Goal: Find specific page/section: Find specific page/section

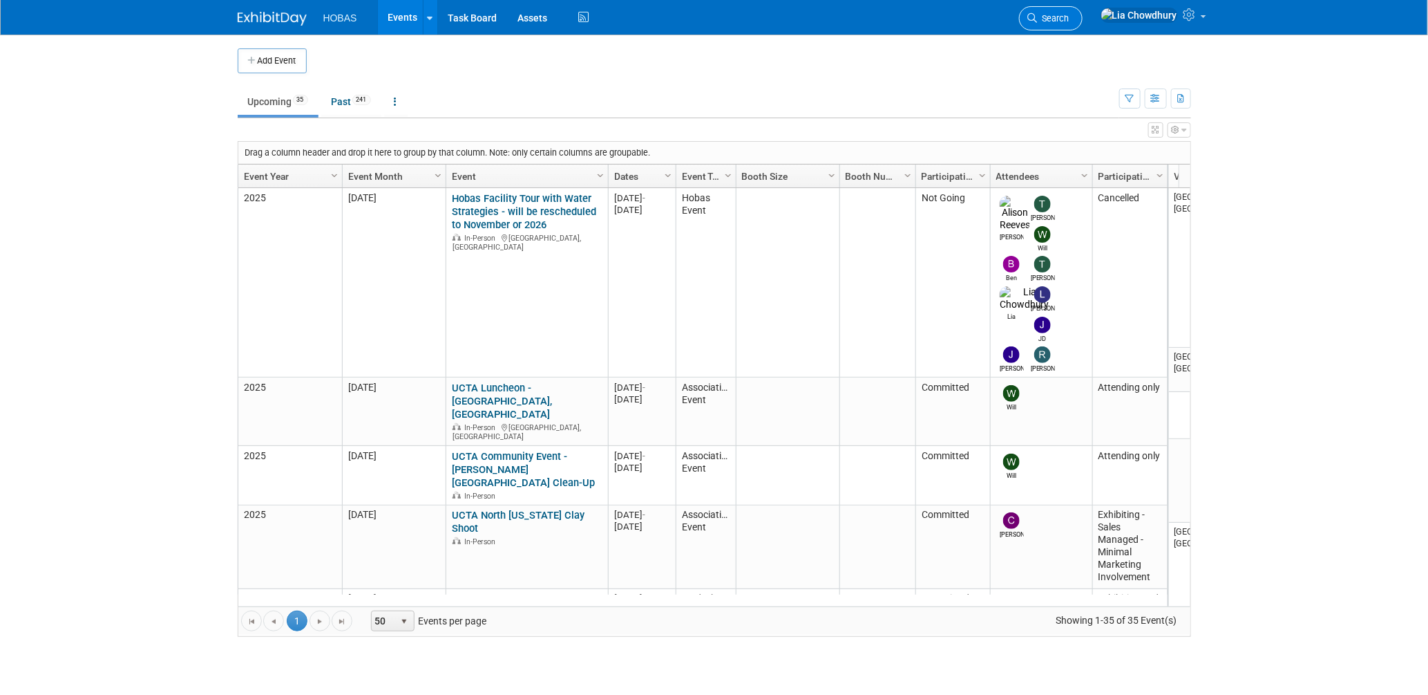
click at [1083, 12] on link "Search" at bounding box center [1051, 18] width 64 height 24
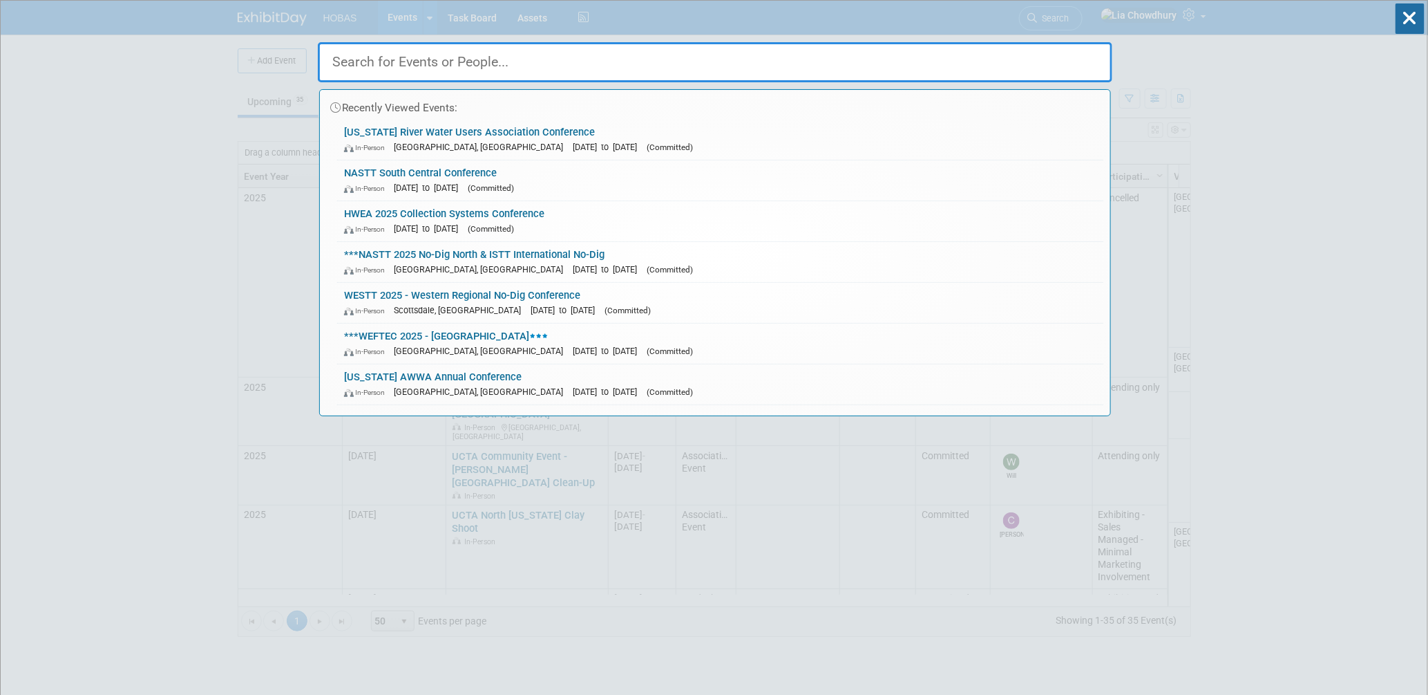
paste input "NJAWWA"
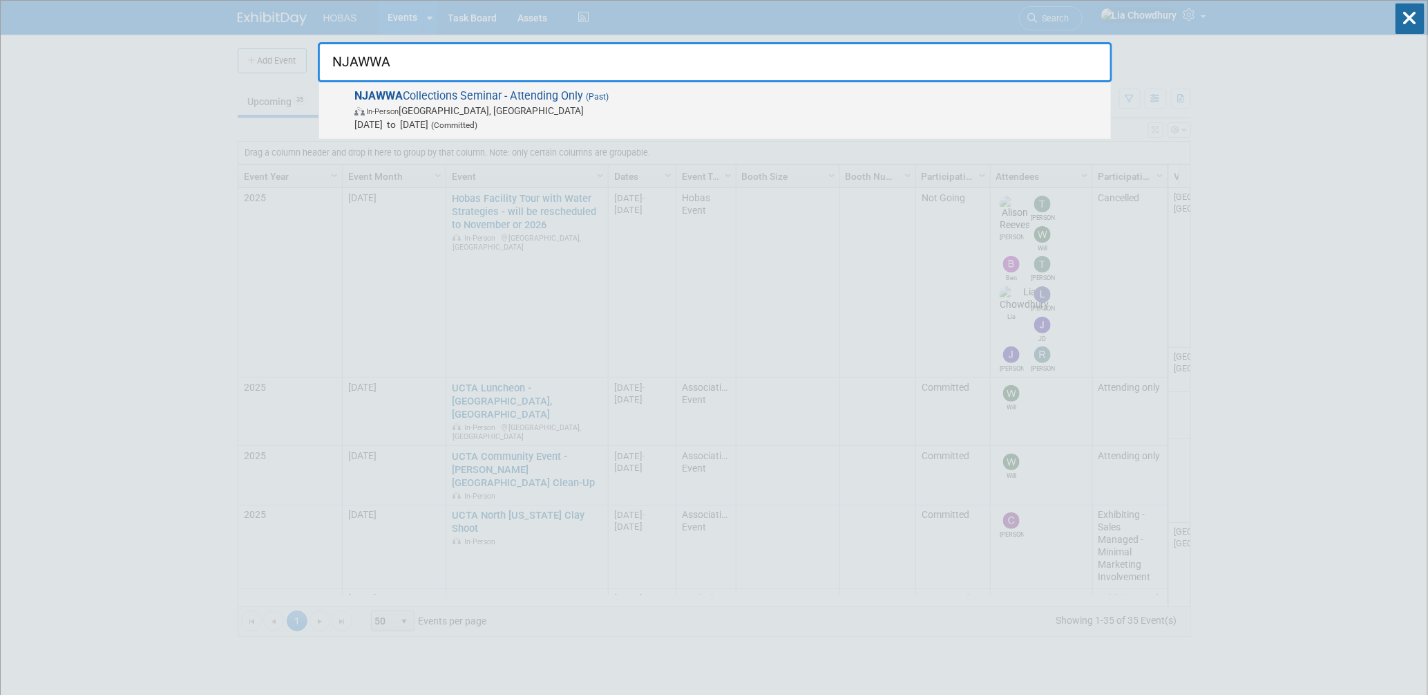
type input "NJAWWA"
click at [546, 100] on span "NJAWWA Collections Seminar - Attending Only (Past) In-Person [GEOGRAPHIC_DATA],…" at bounding box center [727, 110] width 754 height 42
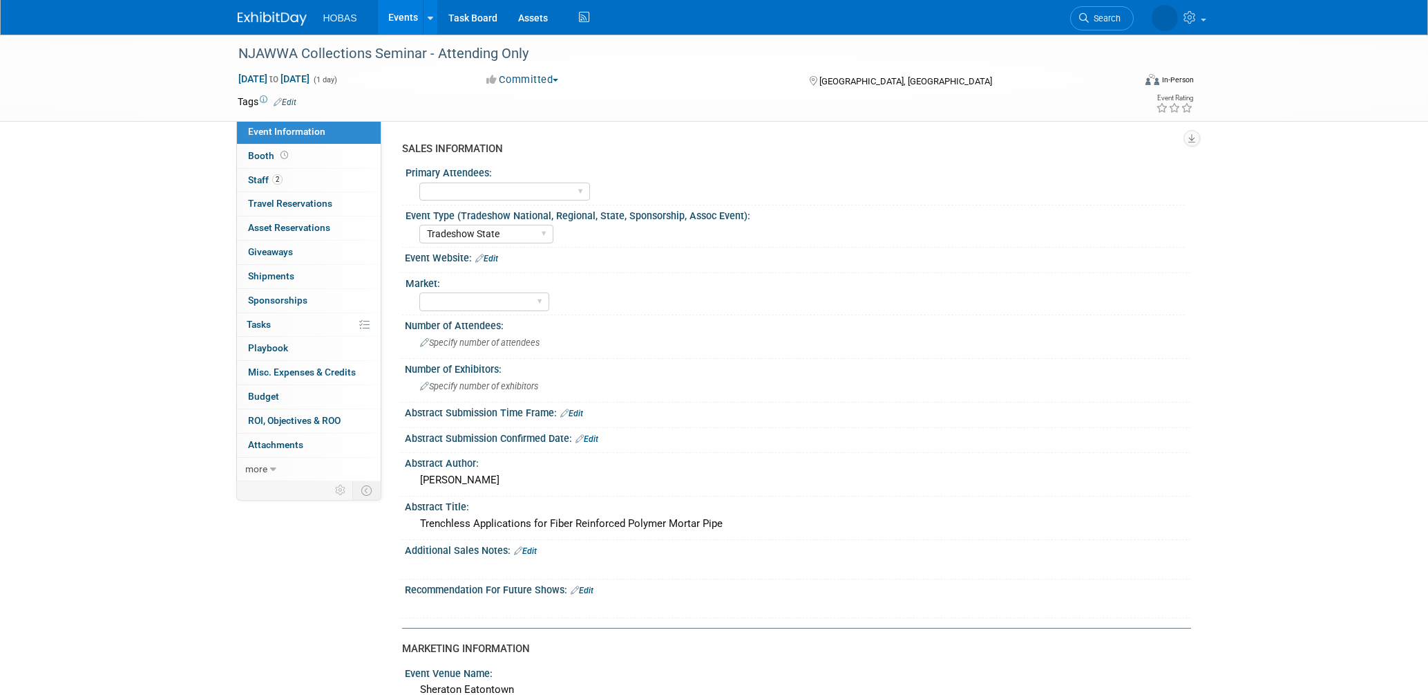
select select "Tradeshow State"
select select "Attending only"
click at [298, 162] on link "Booth" at bounding box center [309, 155] width 144 height 23
